Goal: Information Seeking & Learning: Learn about a topic

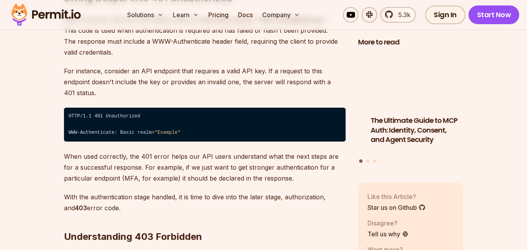
scroll to position [1406, 0]
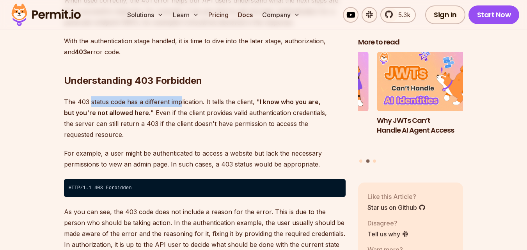
drag, startPoint x: 91, startPoint y: 87, endPoint x: 182, endPoint y: 81, distance: 91.2
click at [183, 96] on p "The 403 status code has a different implication. It tells the client, " I know …" at bounding box center [205, 118] width 282 height 44
click at [321, 98] on strong "I know who you are, but you're not allowed here." at bounding box center [192, 107] width 257 height 19
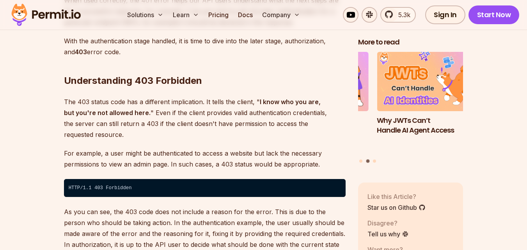
click at [278, 97] on p "The 403 status code has a different implication. It tells the client, " I know …" at bounding box center [205, 118] width 282 height 44
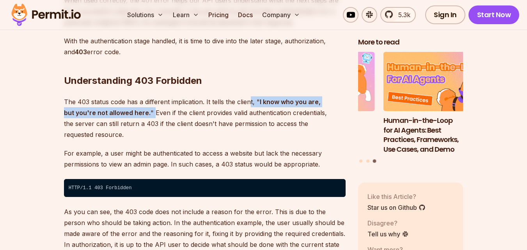
drag, startPoint x: 250, startPoint y: 93, endPoint x: 141, endPoint y: 104, distance: 109.1
click at [141, 104] on p "The 403 status code has a different implication. It tells the client, " I know …" at bounding box center [205, 118] width 282 height 44
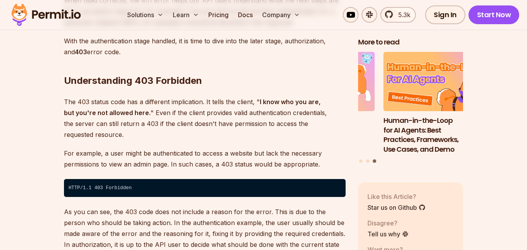
click at [154, 110] on p "The 403 status code has a different implication. It tells the client, " I know …" at bounding box center [205, 118] width 282 height 44
